Goal: Check status

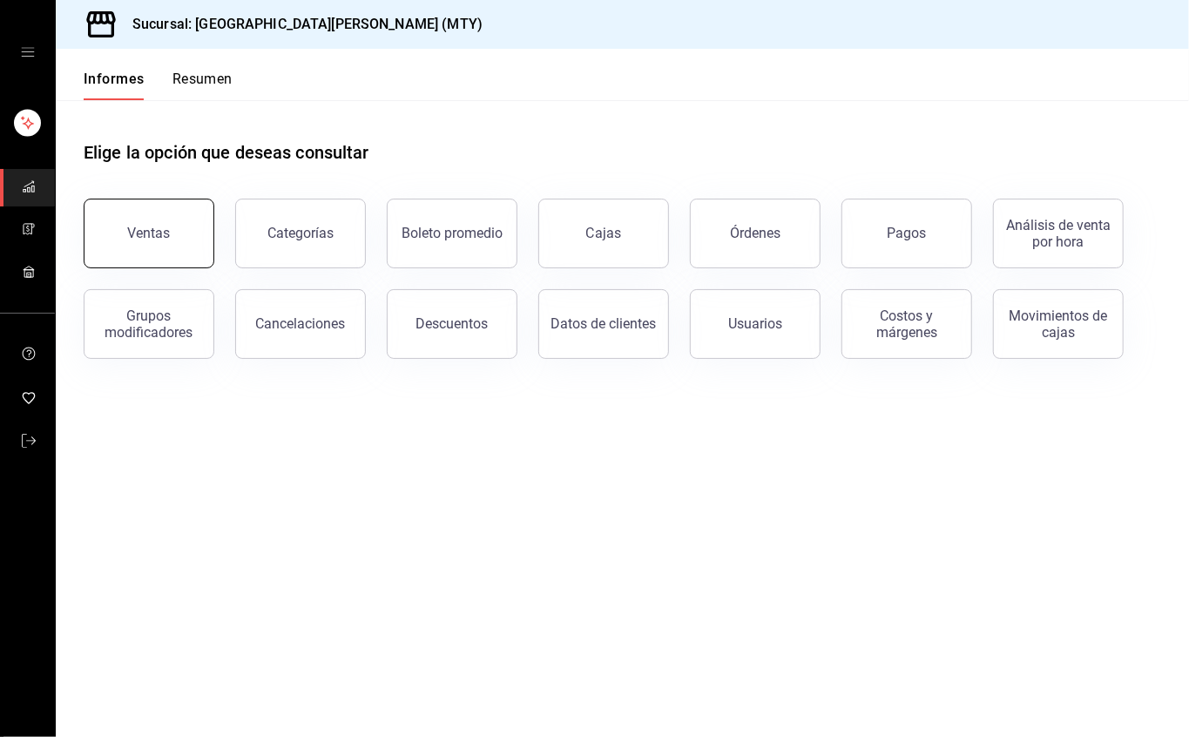
click at [167, 240] on button "Ventas" at bounding box center [149, 234] width 131 height 70
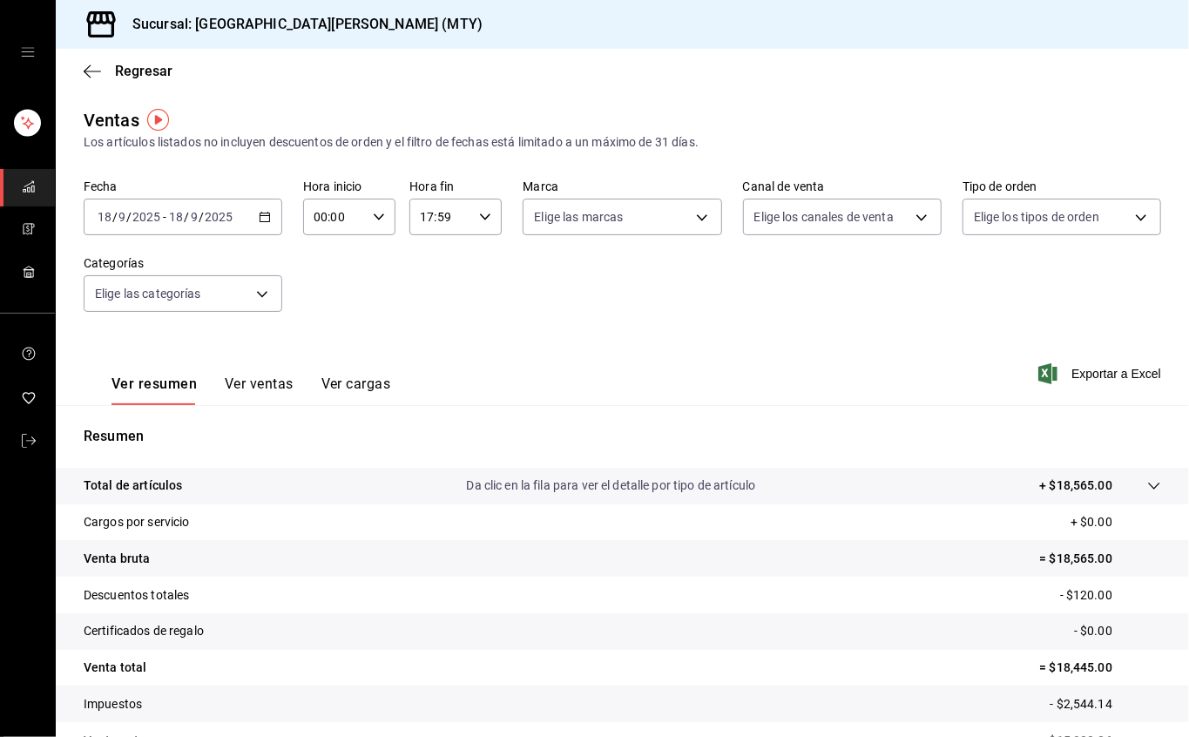
click at [447, 214] on input "17:59" at bounding box center [440, 216] width 63 height 35
click at [819, 380] on div at bounding box center [594, 368] width 1189 height 737
click at [258, 209] on div "[DATE] [DATE] - [DATE] [DATE]" at bounding box center [183, 217] width 199 height 37
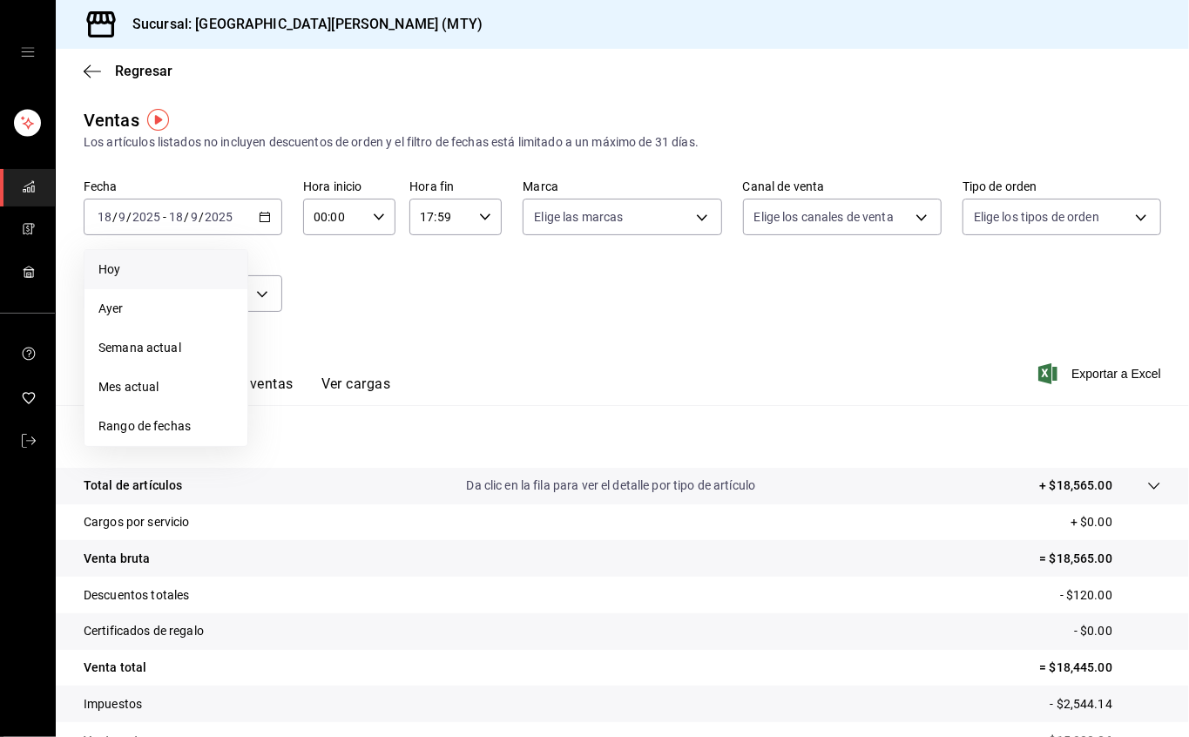
click at [171, 268] on span "Hoy" at bounding box center [165, 269] width 135 height 18
